Goal: Transaction & Acquisition: Subscribe to service/newsletter

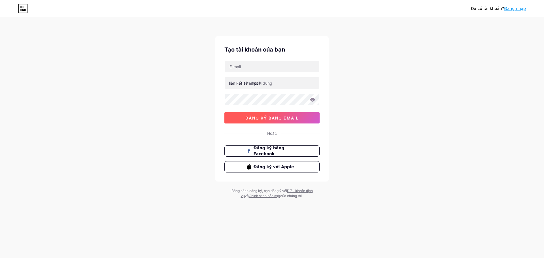
click at [272, 118] on font "đăng ký bằng email" at bounding box center [272, 118] width 54 height 5
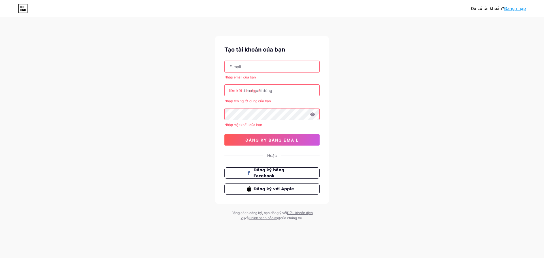
click at [246, 70] on input "text" at bounding box center [272, 66] width 95 height 11
type input "admin"
click at [241, 63] on input "admin" at bounding box center [272, 66] width 95 height 11
click at [243, 65] on input "admin" at bounding box center [272, 66] width 95 height 11
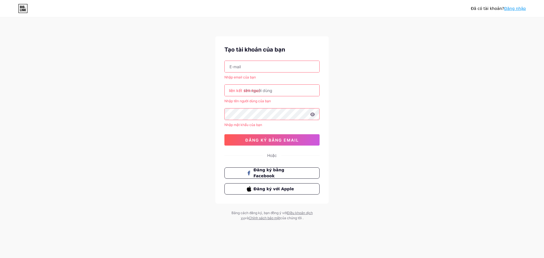
click at [255, 68] on input "text" at bounding box center [272, 66] width 95 height 11
type input "[EMAIL_ADDRESS][DOMAIN_NAME]"
click at [247, 91] on font "liên kết sinh học/" at bounding box center [244, 90] width 31 height 5
click at [211, 122] on div "Đã có tài khoản? Đăng nhập Tạo tài khoản của bạn [EMAIL_ADDRESS][DOMAIN_NAME] N…" at bounding box center [272, 119] width 544 height 239
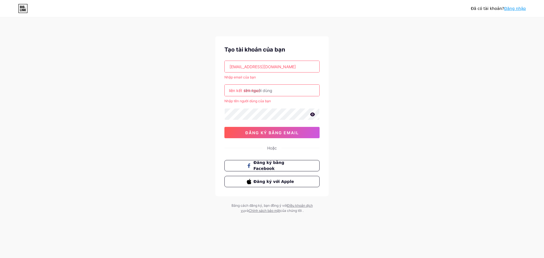
click at [313, 115] on icon at bounding box center [312, 115] width 5 height 4
click at [276, 134] on font "đăng ký bằng email" at bounding box center [272, 132] width 54 height 5
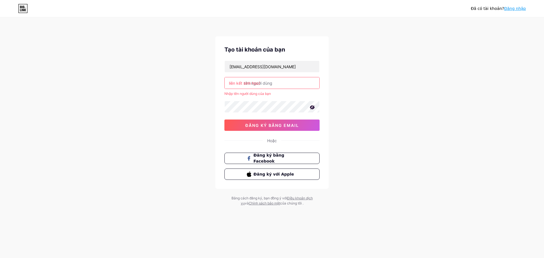
click at [279, 84] on input "text" at bounding box center [272, 82] width 95 height 11
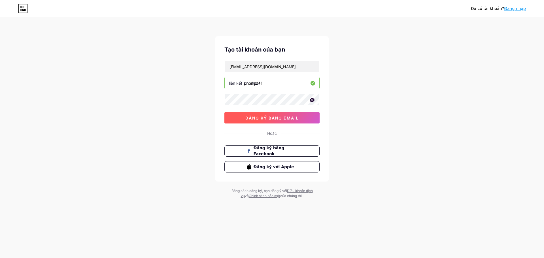
type input "phong241"
click at [275, 119] on font "đăng ký bằng email" at bounding box center [272, 118] width 54 height 5
